Goal: Communication & Community: Participate in discussion

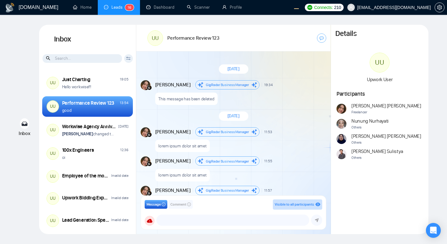
scroll to position [595, 0]
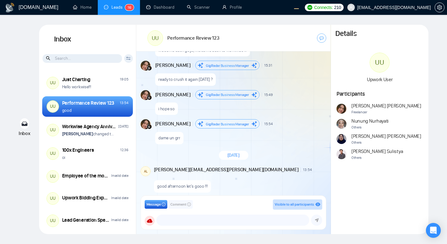
click at [252, 173] on div "New Comment" at bounding box center [241, 175] width 167 height 4
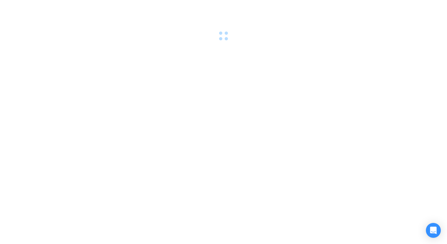
click at [289, 136] on div at bounding box center [223, 122] width 447 height 244
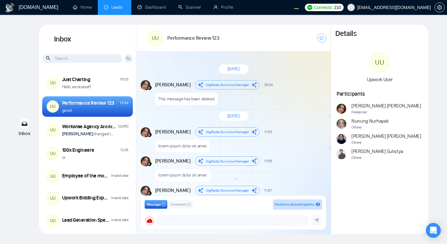
scroll to position [595, 0]
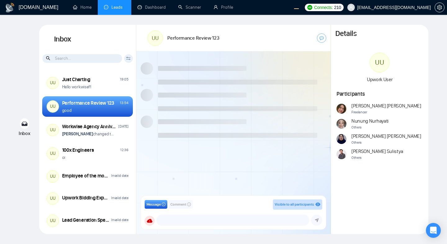
scroll to position [595, 0]
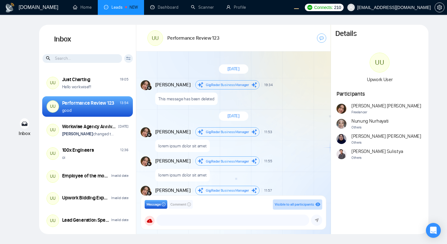
scroll to position [595, 0]
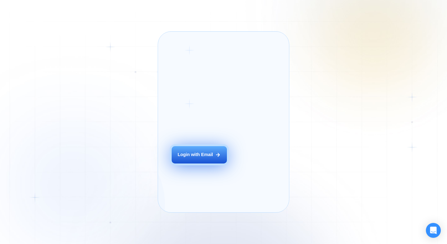
click at [183, 158] on div "Login with Email" at bounding box center [194, 155] width 35 height 6
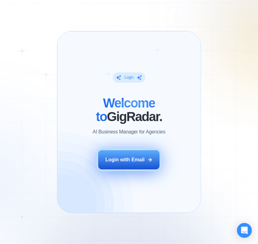
click at [132, 167] on button "Login with Email" at bounding box center [128, 159] width 61 height 19
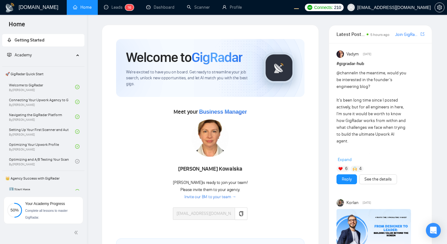
click at [110, 10] on link "Leads 1 6" at bounding box center [119, 7] width 30 height 5
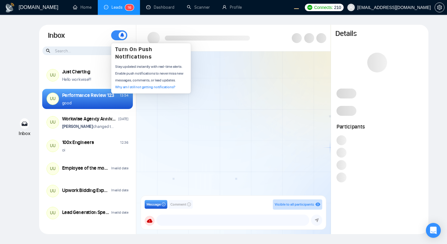
click at [116, 36] on span at bounding box center [119, 35] width 16 height 10
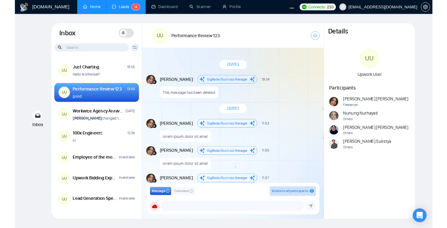
scroll to position [595, 0]
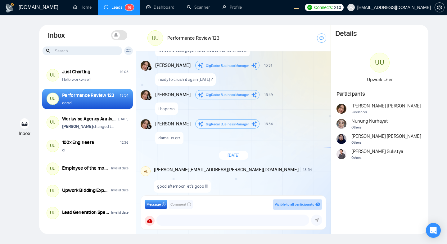
click at [190, 11] on div "GigRadar.io Home Leads 1 6 Dashboard Scanner Profile Connects: 210 workwiseupwo…" at bounding box center [223, 122] width 447 height 244
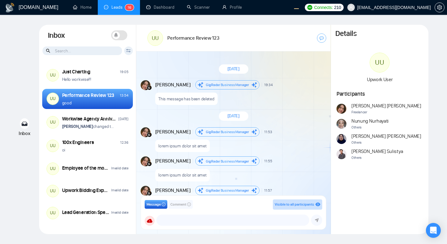
scroll to position [595, 0]
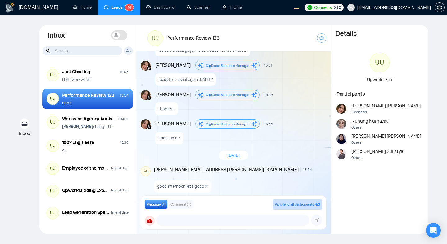
click at [121, 35] on span at bounding box center [119, 35] width 16 height 10
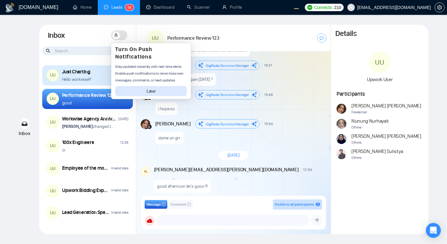
click at [90, 67] on div "UU Just Charting 19:05 Hello workwise!!!" at bounding box center [87, 75] width 91 height 20
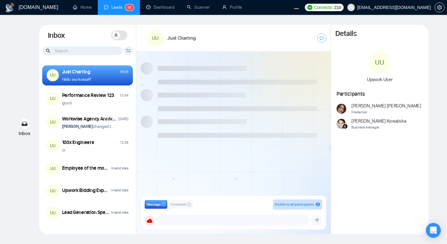
click at [119, 37] on span at bounding box center [119, 35] width 16 height 10
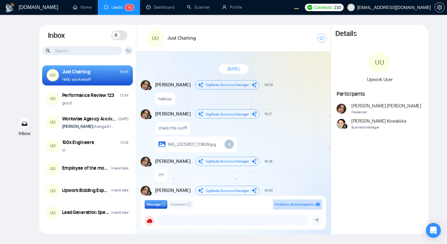
scroll to position [452, 0]
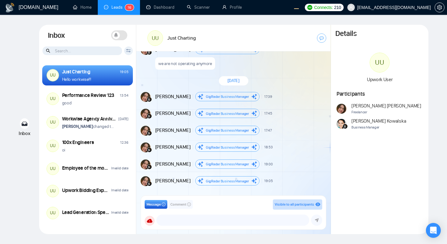
click at [117, 34] on icon at bounding box center [116, 35] width 4 height 4
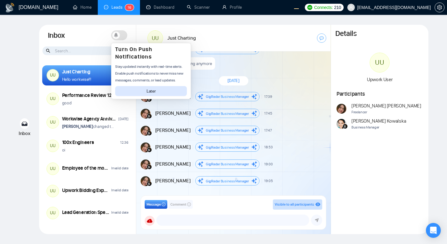
click at [80, 43] on div "Inbox Turn On Push Notifications Stay updated instantly with real-time alerts. …" at bounding box center [87, 35] width 97 height 21
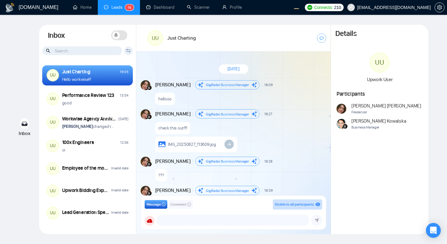
scroll to position [452, 0]
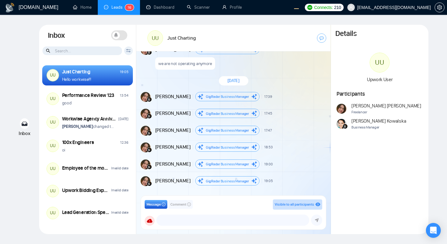
click at [119, 39] on span at bounding box center [119, 35] width 16 height 10
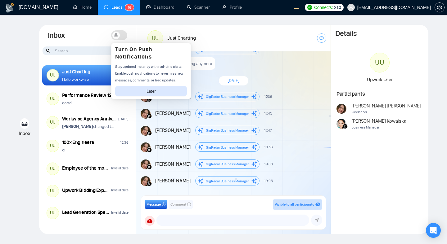
click at [296, 62] on div "we are not operating anymore" at bounding box center [240, 62] width 170 height 16
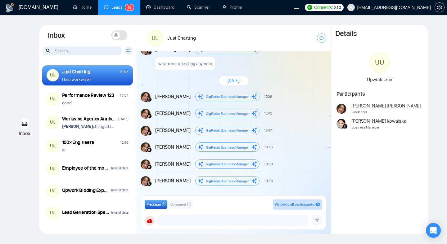
click at [214, 51] on div "UU Just Charting" at bounding box center [233, 38] width 194 height 27
